Goal: Task Accomplishment & Management: Manage account settings

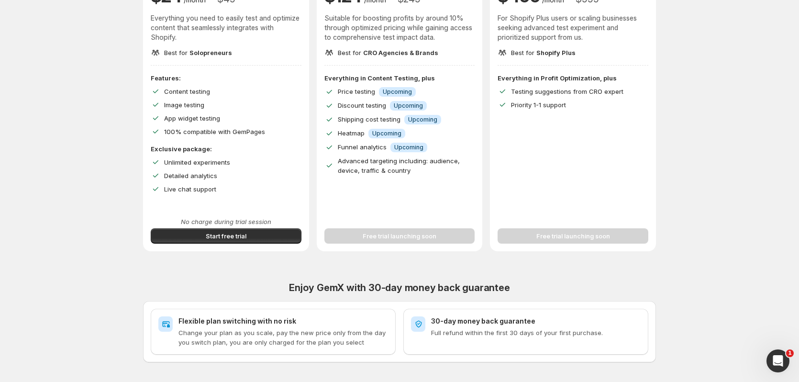
scroll to position [191, 0]
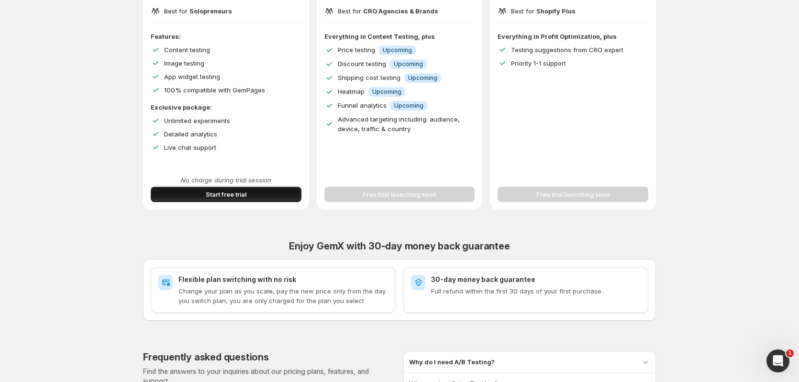
click at [243, 200] on button "Start free trial" at bounding box center [226, 194] width 151 height 15
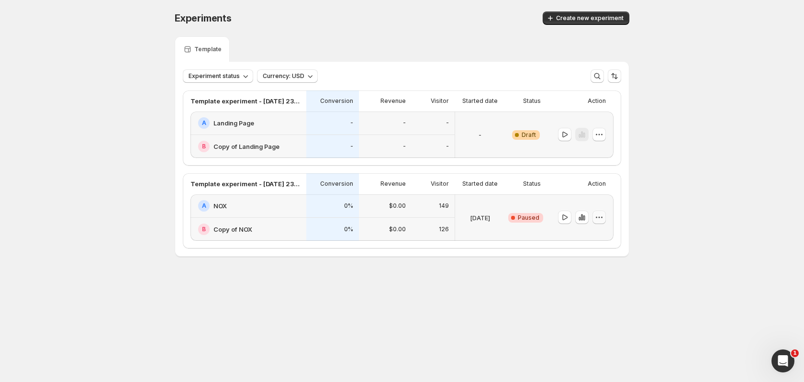
click at [600, 214] on icon "button" at bounding box center [599, 217] width 10 height 10
click at [603, 286] on span "Delete" at bounding box center [605, 286] width 46 height 10
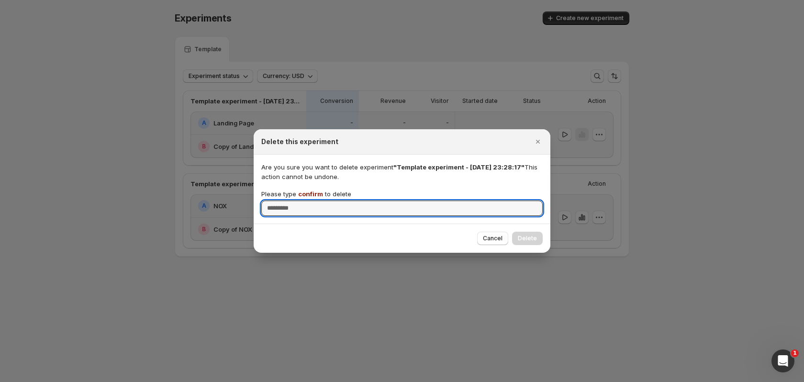
click at [302, 193] on span "confirm" at bounding box center [310, 194] width 25 height 8
click at [302, 200] on input "Please type confirm to delete" at bounding box center [401, 207] width 281 height 15
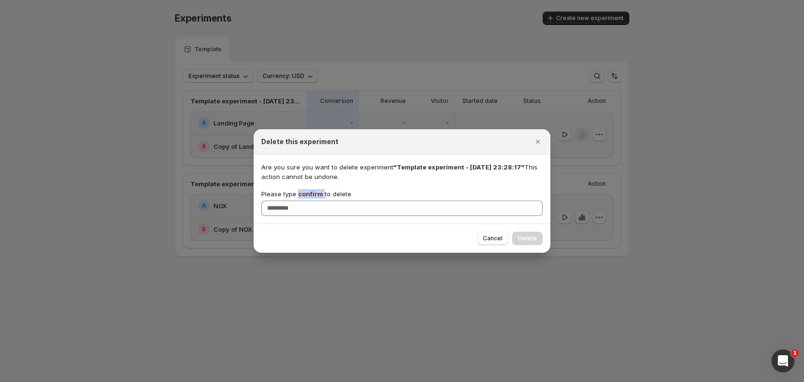
click at [302, 193] on span "confirm" at bounding box center [310, 194] width 25 height 8
click at [302, 200] on input "Please type confirm to delete" at bounding box center [401, 207] width 281 height 15
copy p "confirm"
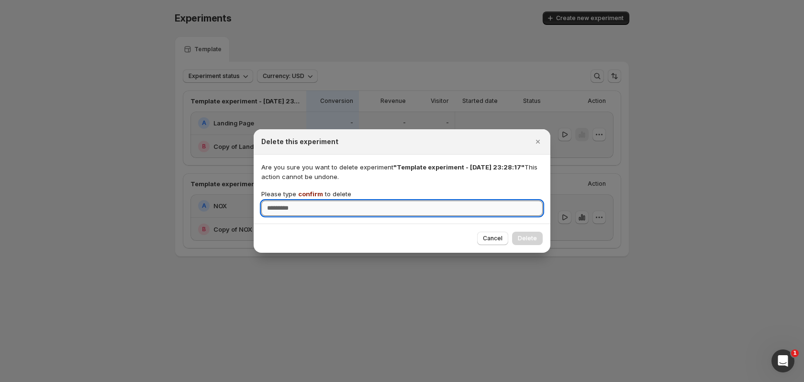
click at [328, 211] on input "Please type confirm to delete" at bounding box center [401, 207] width 281 height 15
paste input "*******"
type input "*******"
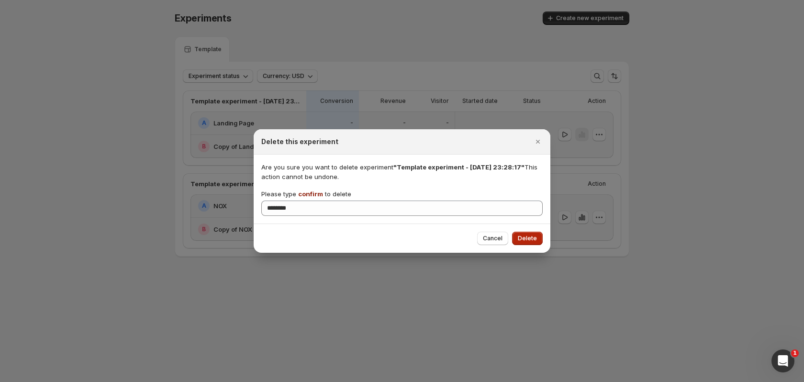
click at [523, 238] on span "Delete" at bounding box center [527, 238] width 19 height 8
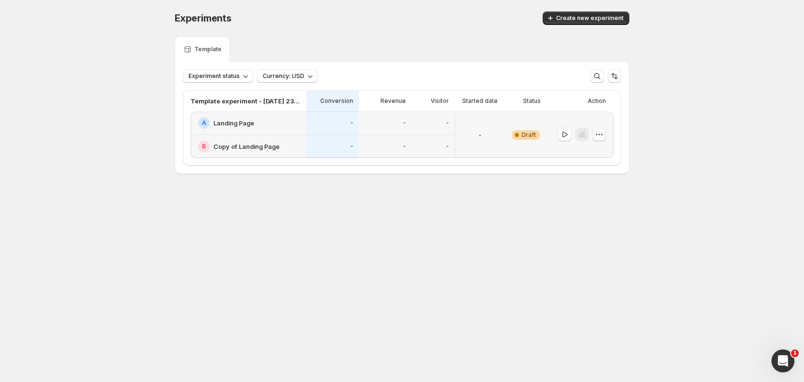
click at [598, 134] on icon "button" at bounding box center [598, 134] width 1 height 1
click at [594, 204] on span "Delete" at bounding box center [591, 203] width 19 height 8
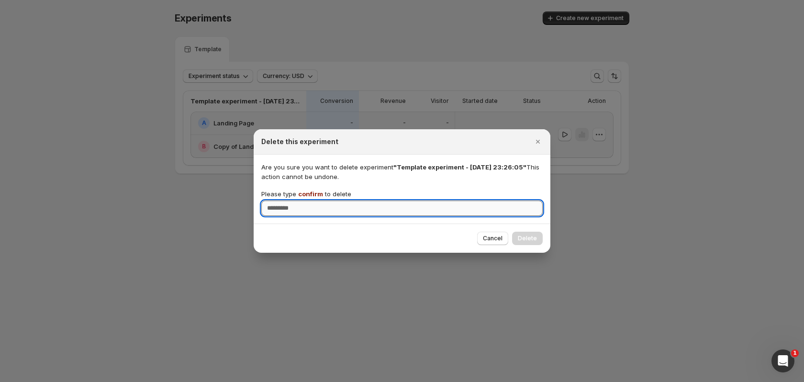
click at [405, 211] on input "Please type confirm to delete" at bounding box center [401, 207] width 281 height 15
type input "*******"
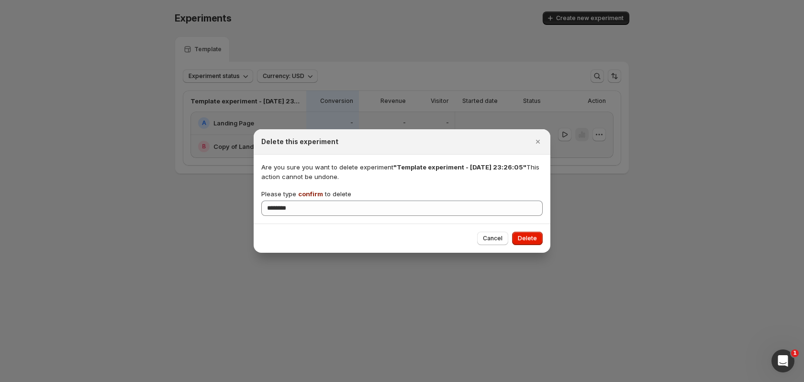
click at [537, 236] on button "Delete" at bounding box center [527, 238] width 31 height 13
